Goal: Information Seeking & Learning: Learn about a topic

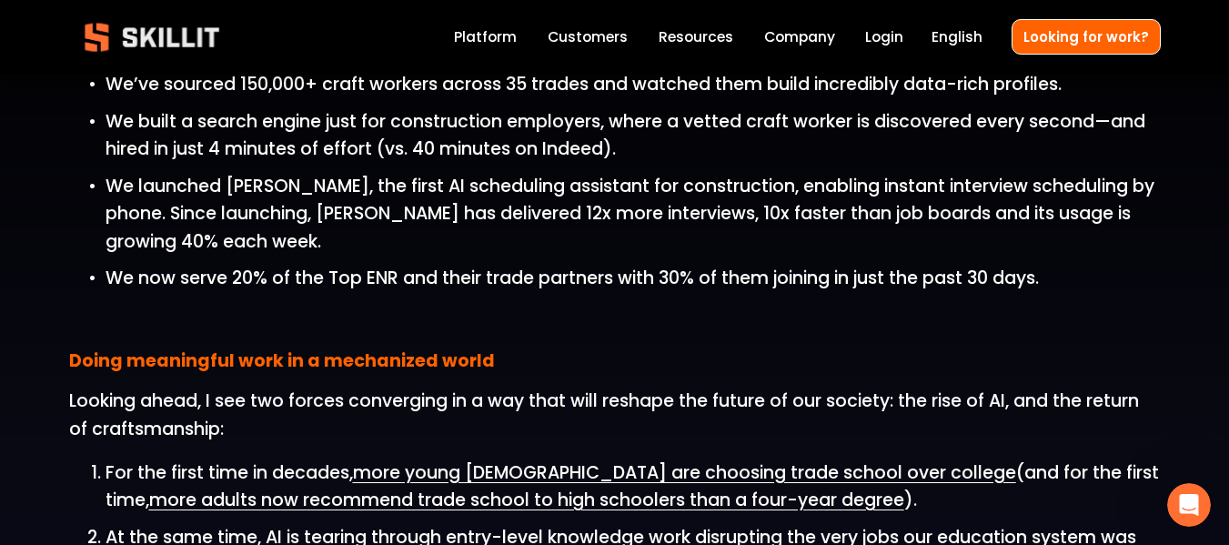
scroll to position [1742, 0]
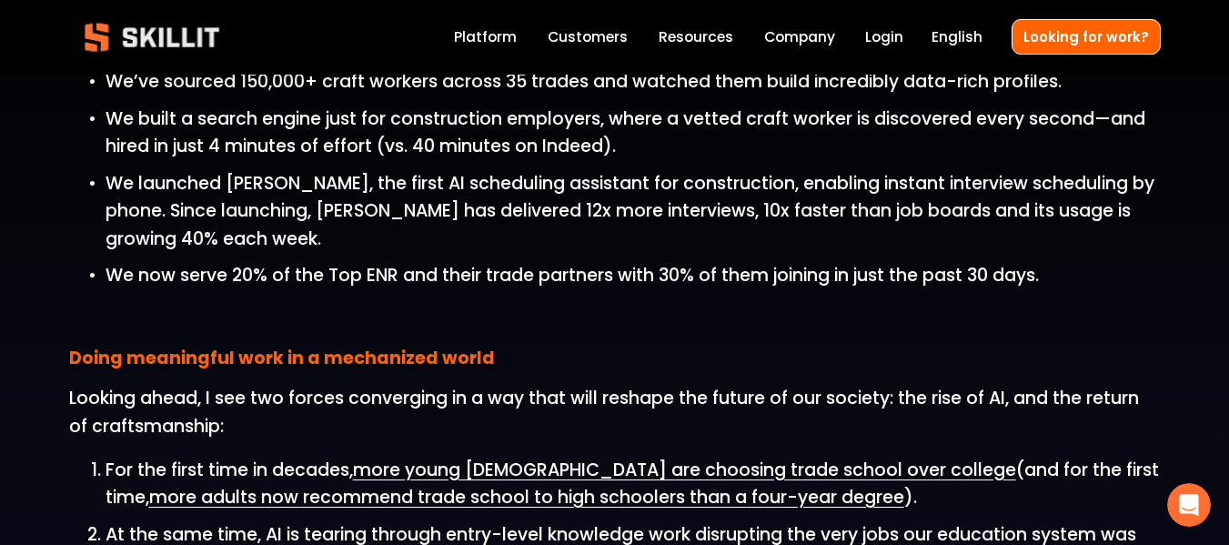
click at [494, 43] on link "Platform" at bounding box center [485, 37] width 63 height 25
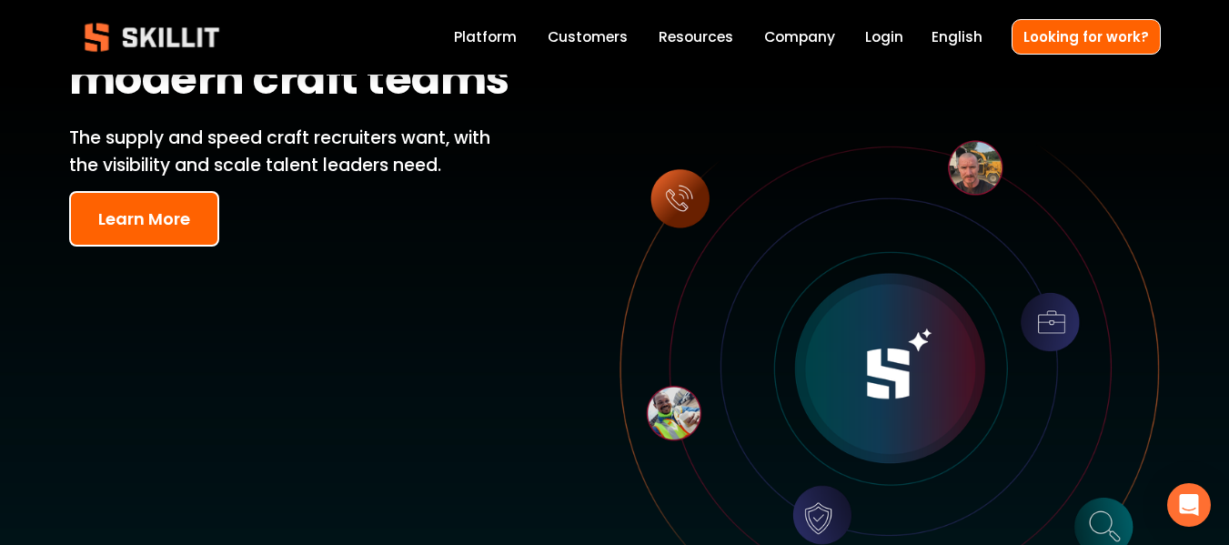
click at [144, 205] on button "Learn More" at bounding box center [144, 218] width 150 height 55
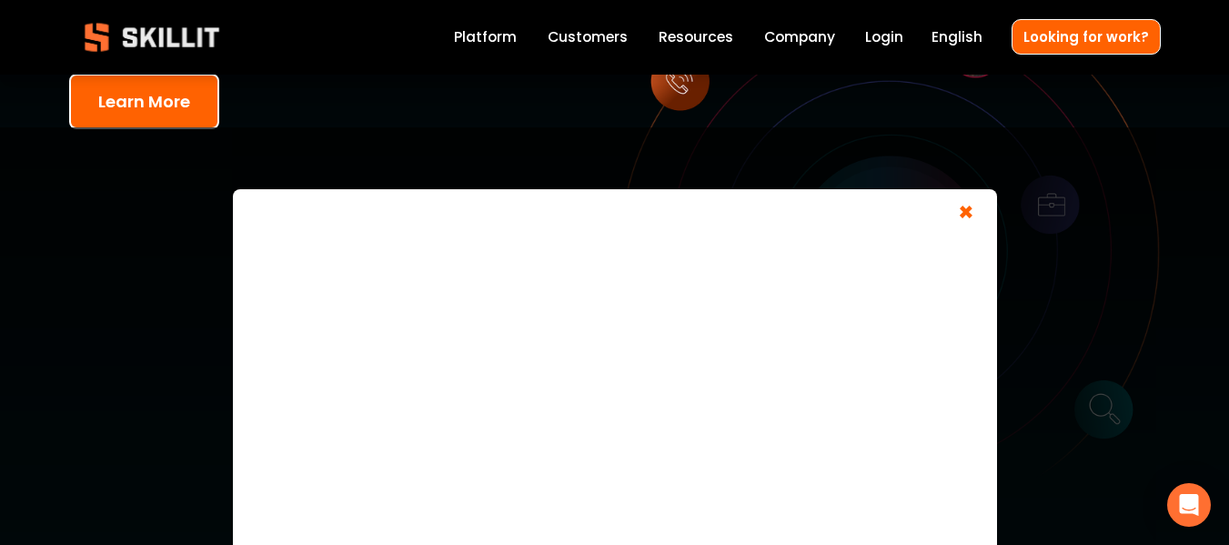
scroll to position [364, 0]
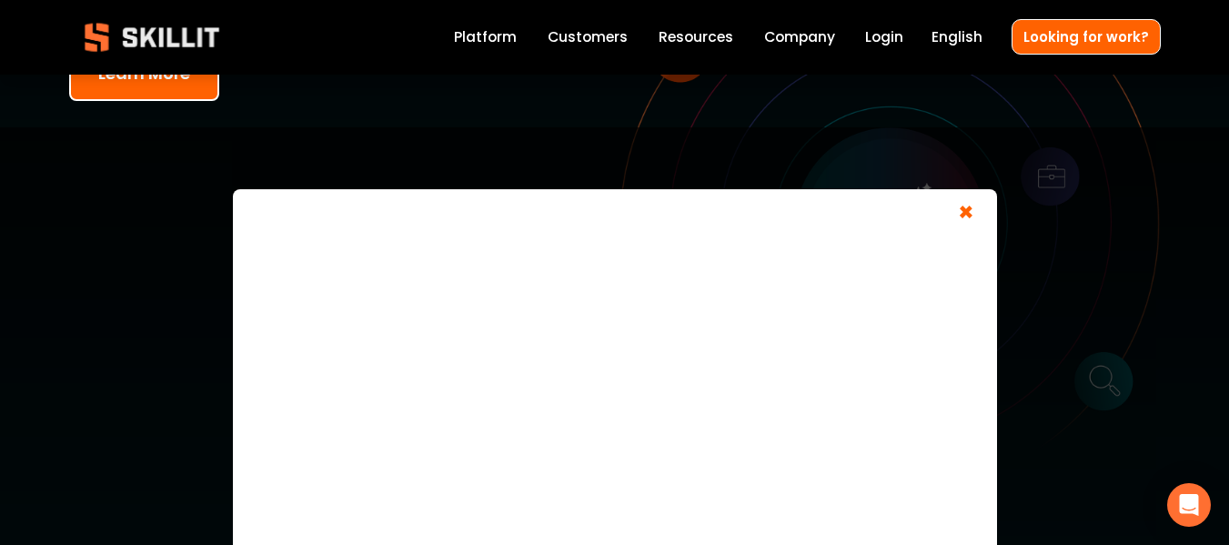
click at [949, 200] on span "×" at bounding box center [966, 215] width 35 height 34
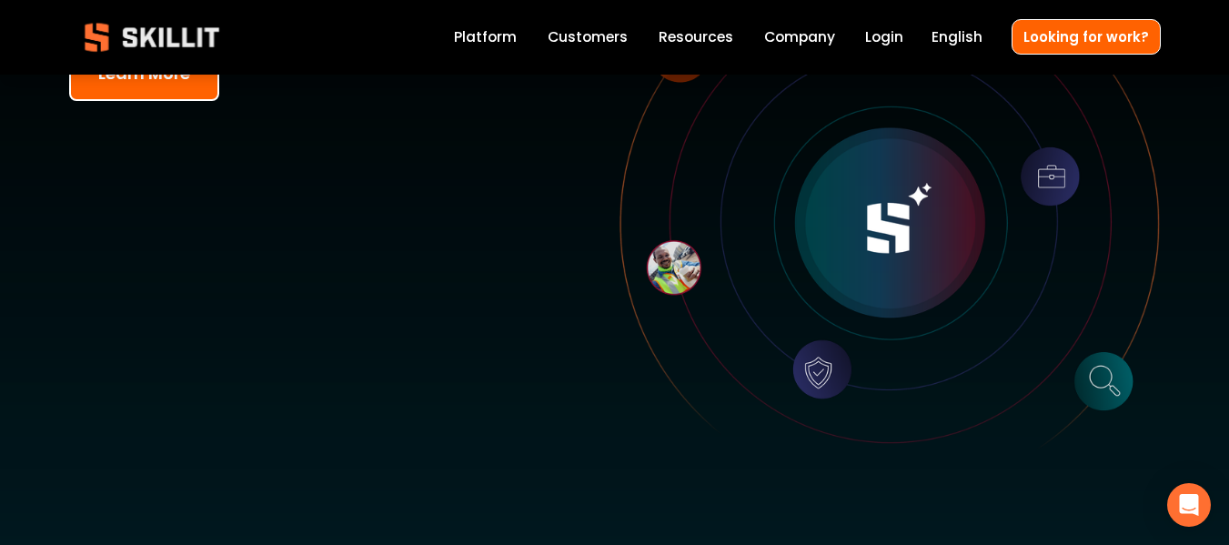
scroll to position [0, 0]
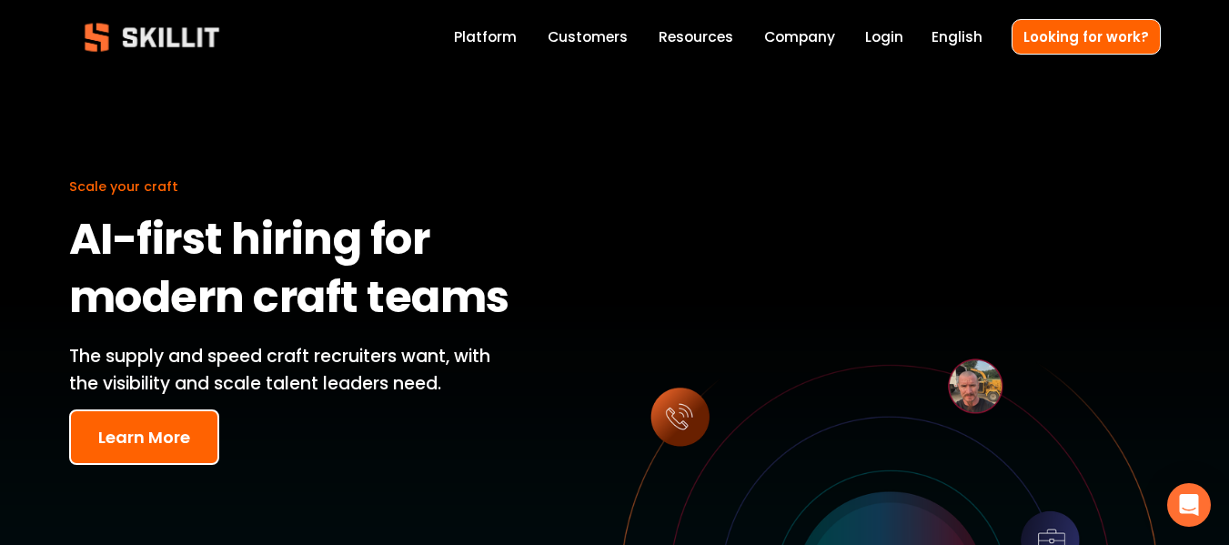
drag, startPoint x: 1241, startPoint y: 77, endPoint x: 1232, endPoint y: 31, distance: 47.3
